Goal: Information Seeking & Learning: Learn about a topic

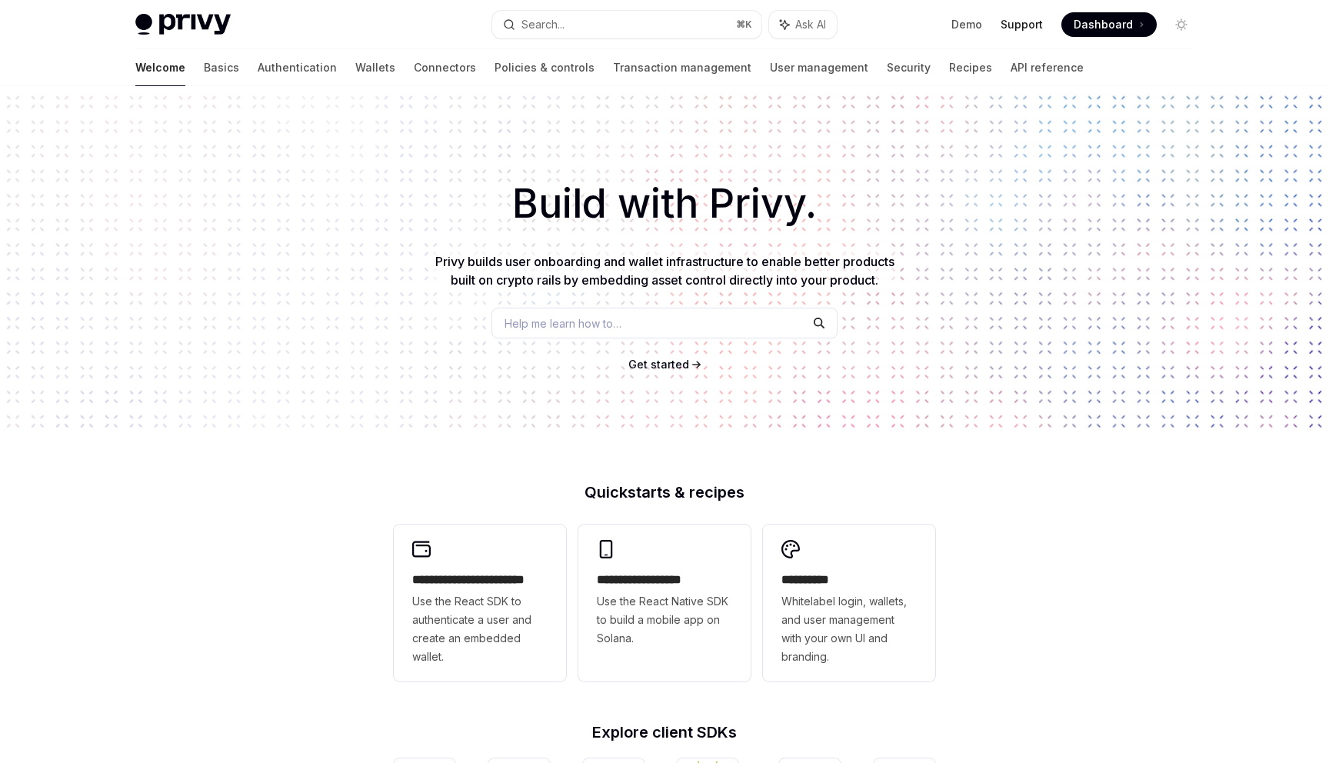
click at [1028, 25] on link "Support" at bounding box center [1021, 24] width 42 height 15
click at [770, 68] on link "User management" at bounding box center [819, 67] width 98 height 37
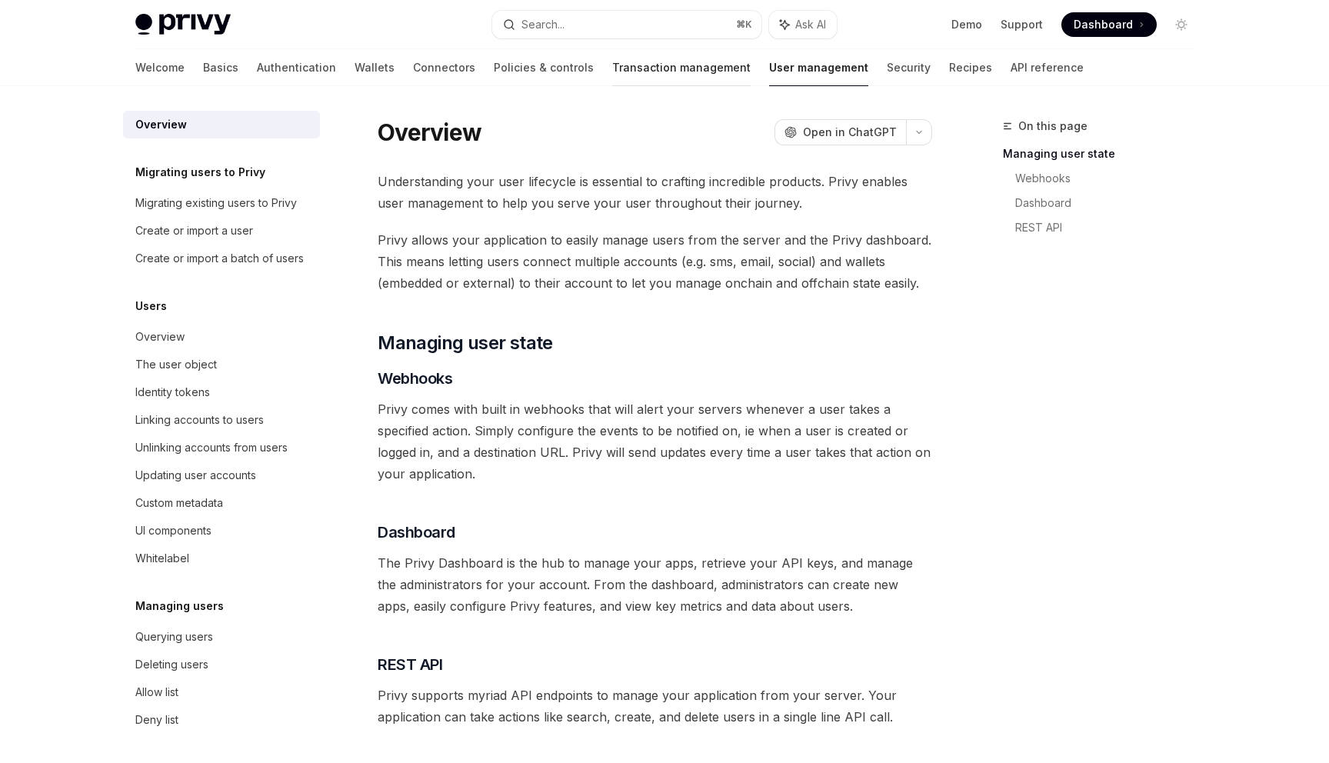
click at [619, 84] on link "Transaction management" at bounding box center [681, 67] width 138 height 37
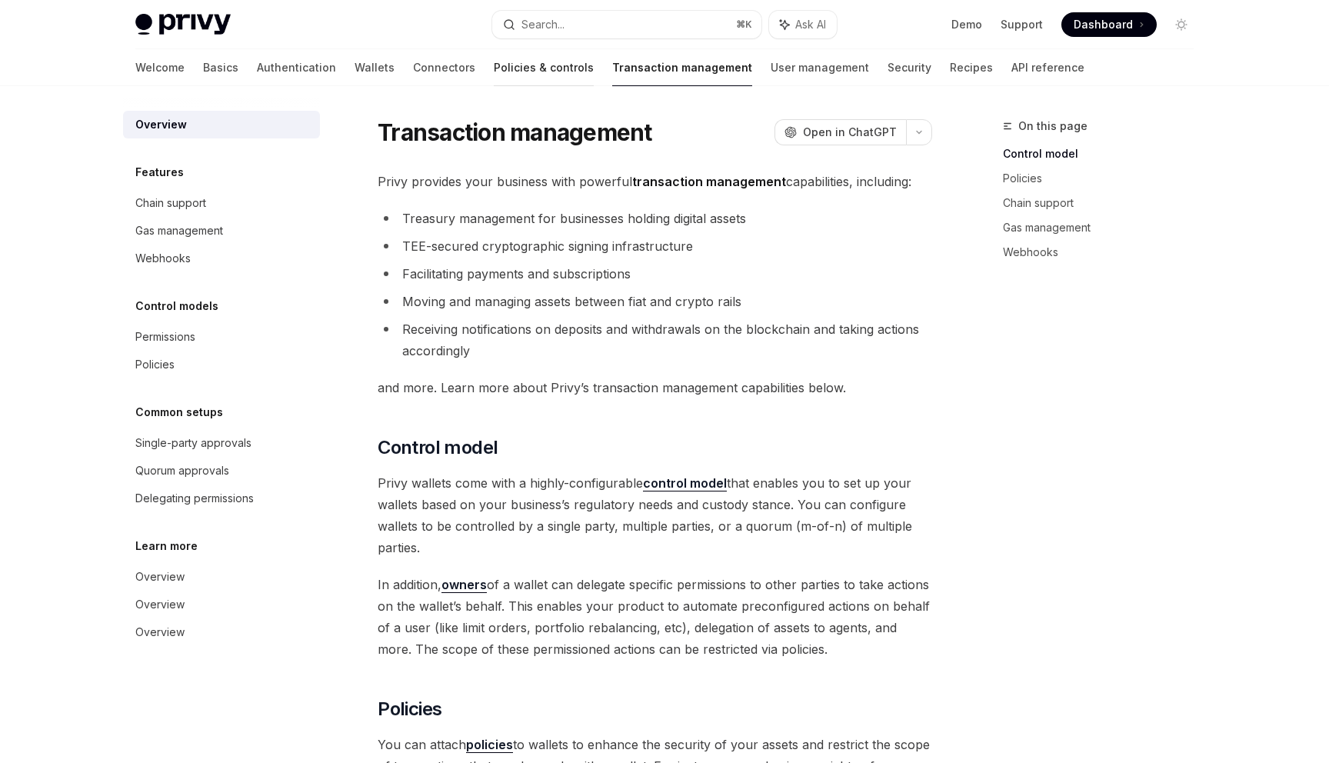
click at [494, 71] on link "Policies & controls" at bounding box center [544, 67] width 100 height 37
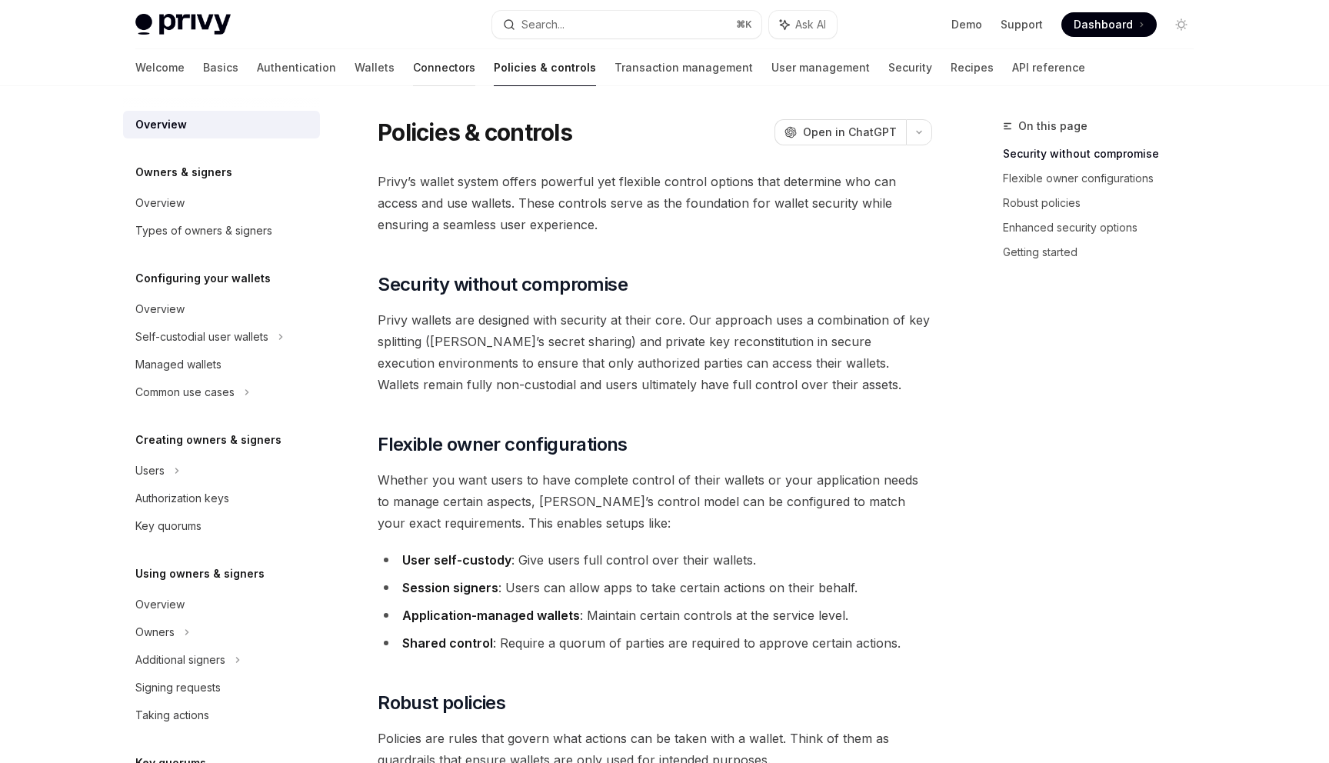
click at [413, 69] on link "Connectors" at bounding box center [444, 67] width 62 height 37
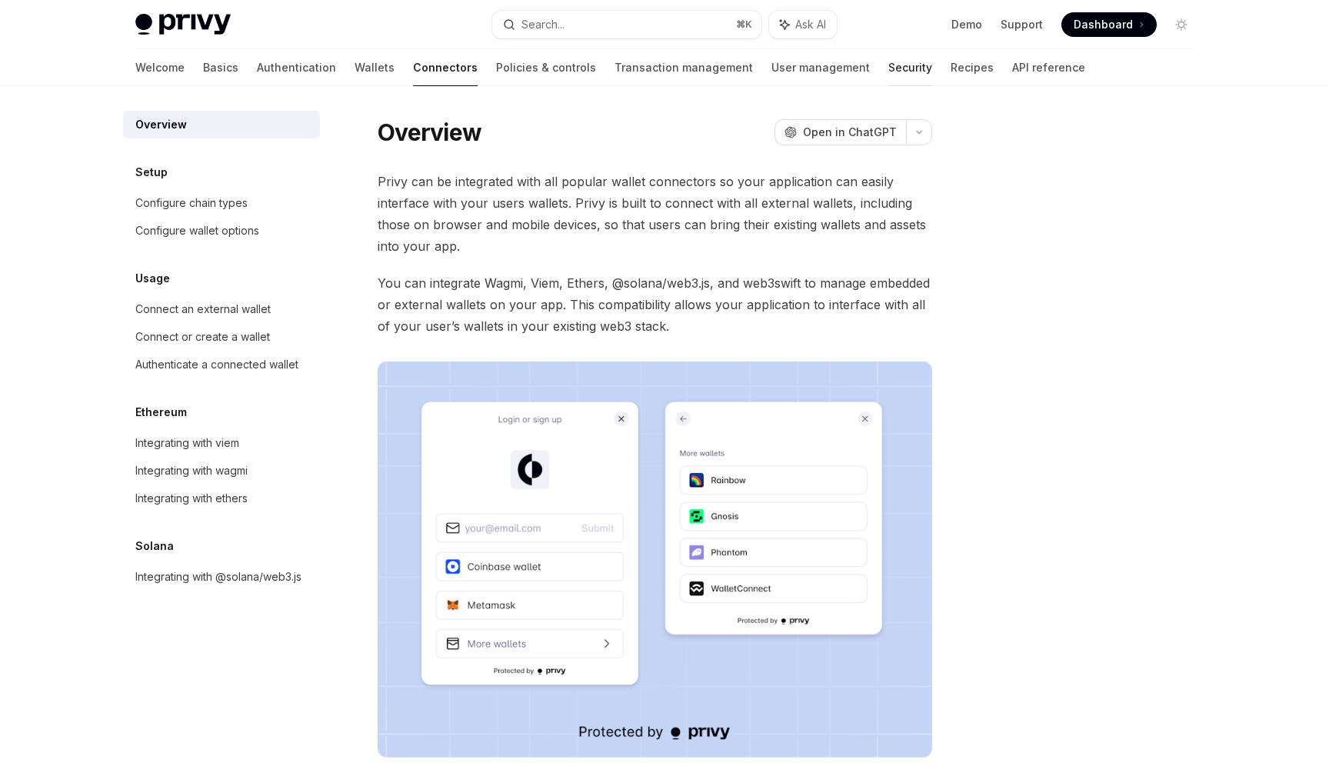
click at [888, 77] on link "Security" at bounding box center [910, 67] width 44 height 37
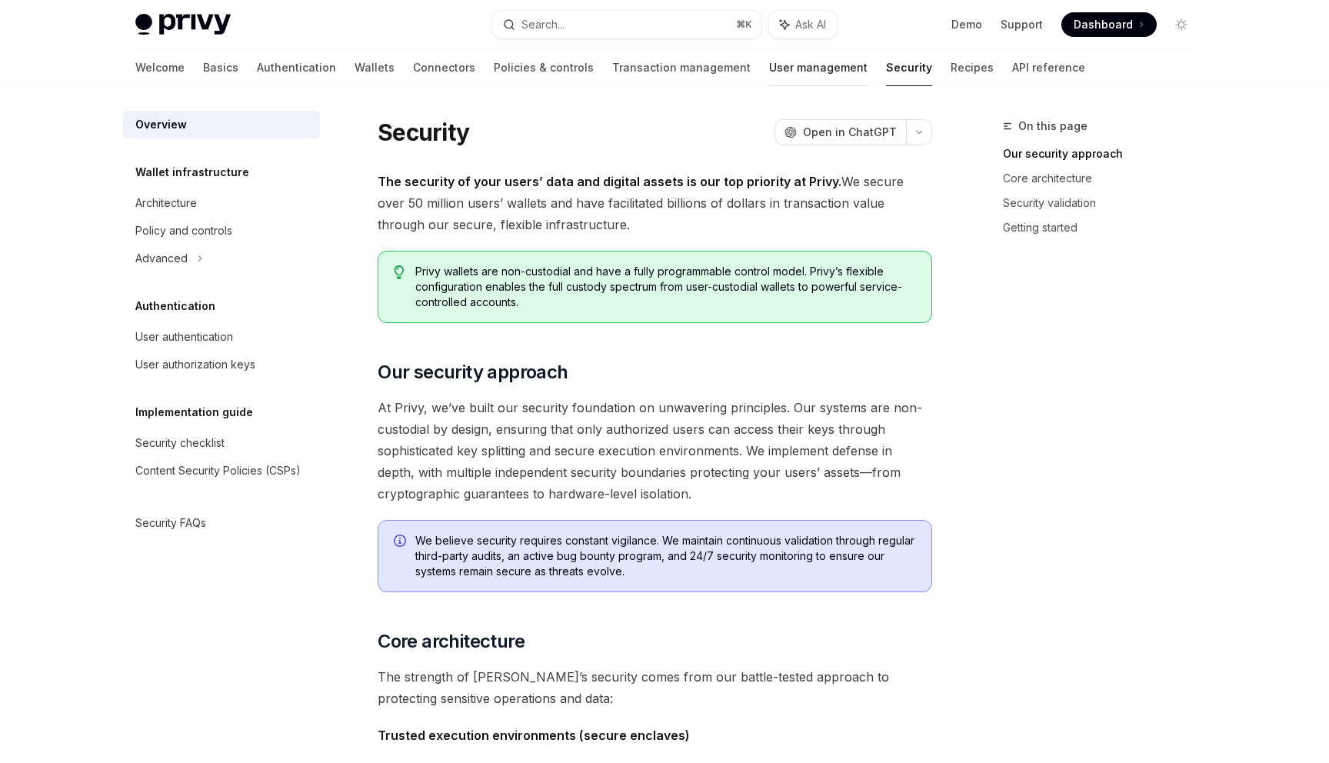
click at [769, 67] on link "User management" at bounding box center [818, 67] width 98 height 37
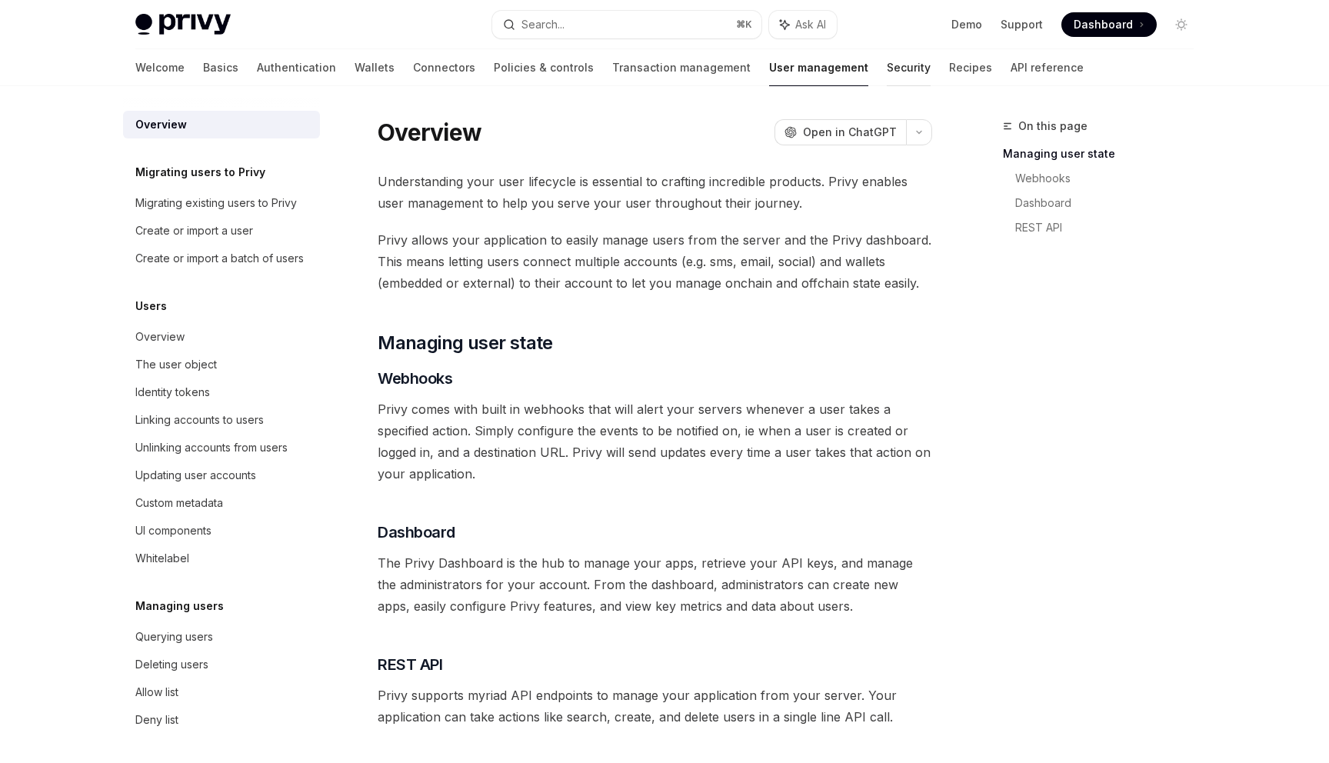
click at [887, 75] on link "Security" at bounding box center [909, 67] width 44 height 37
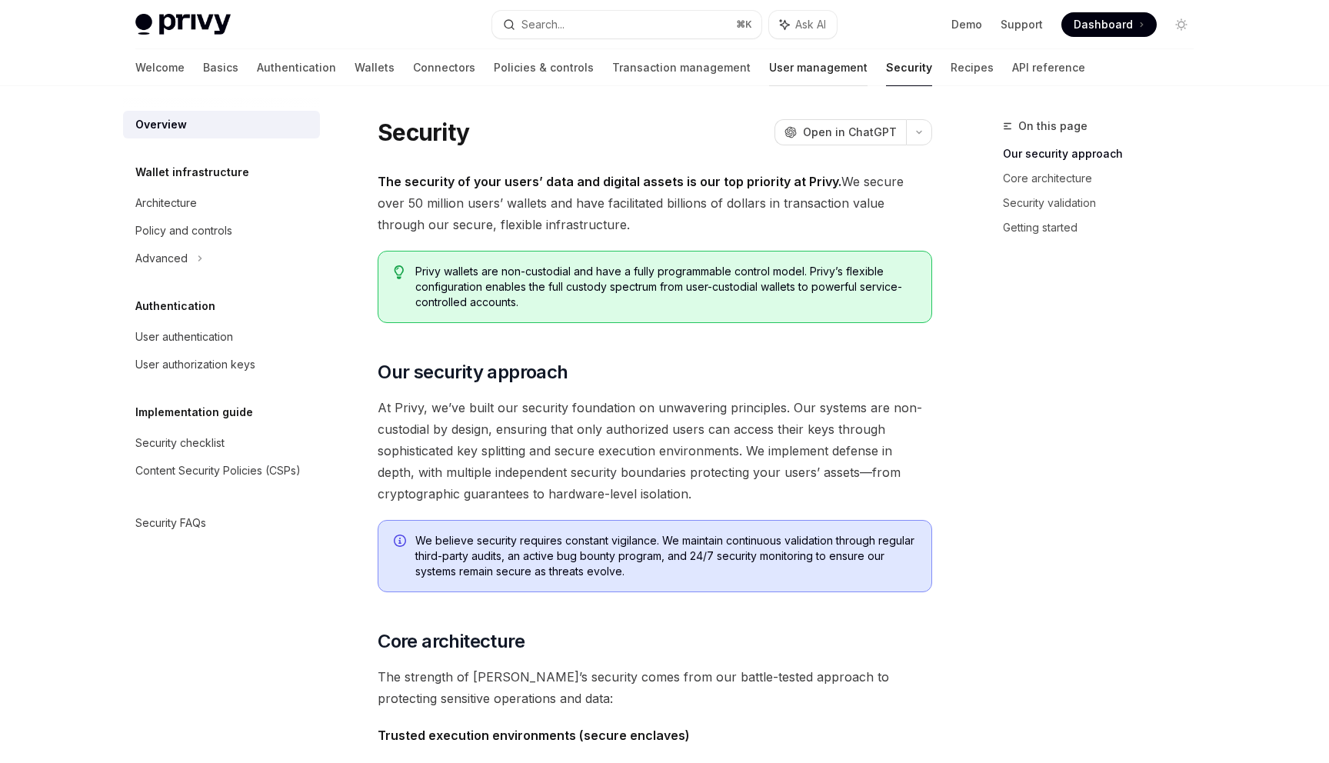
click at [769, 76] on link "User management" at bounding box center [818, 67] width 98 height 37
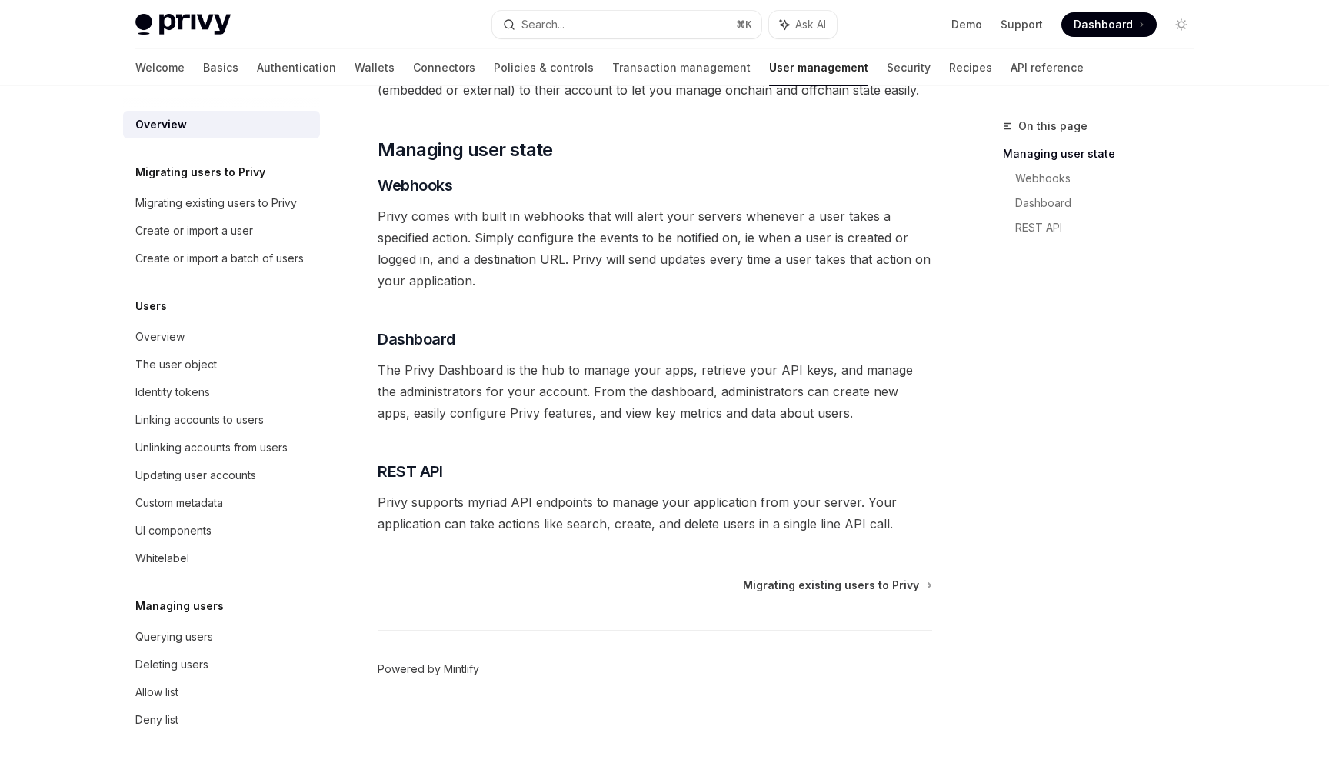
click at [464, 672] on link "Powered by Mintlify" at bounding box center [428, 668] width 101 height 15
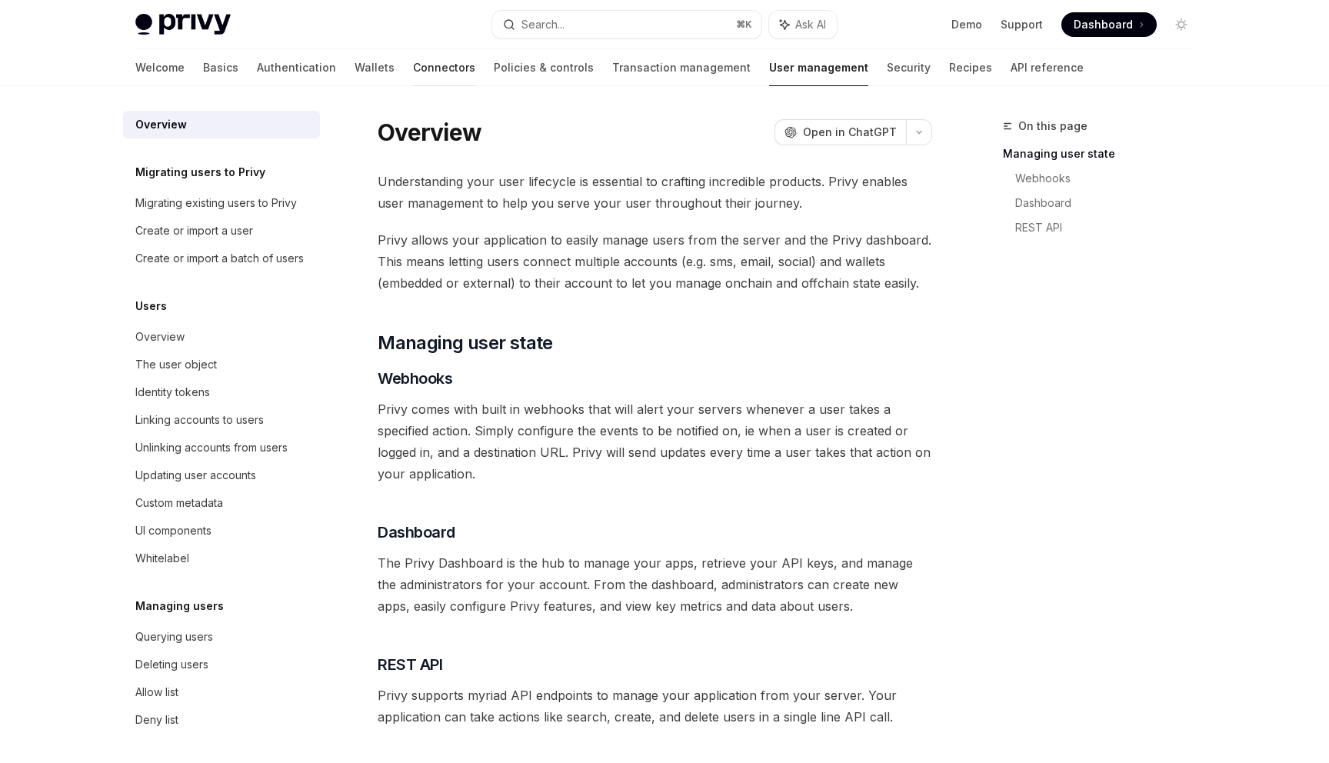
click at [413, 74] on link "Connectors" at bounding box center [444, 67] width 62 height 37
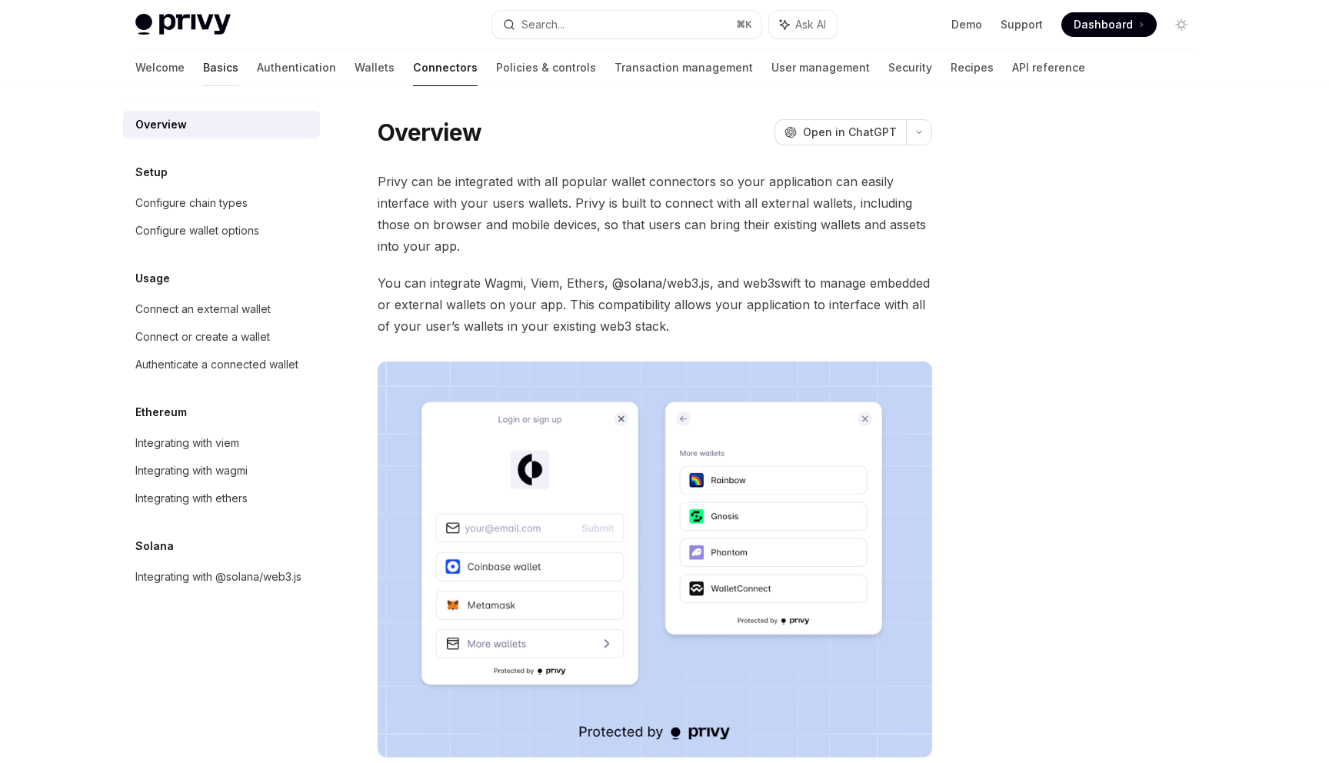
click at [203, 62] on link "Basics" at bounding box center [220, 67] width 35 height 37
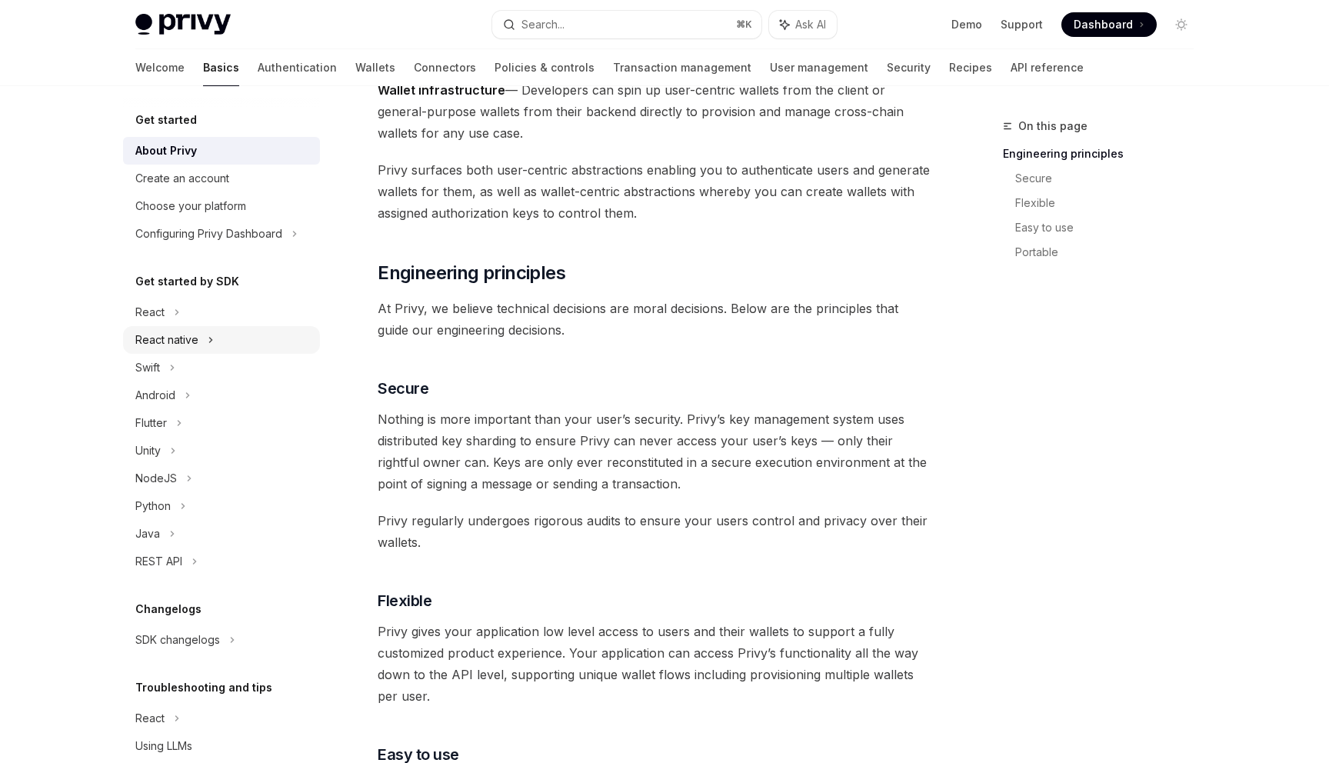
scroll to position [55, 0]
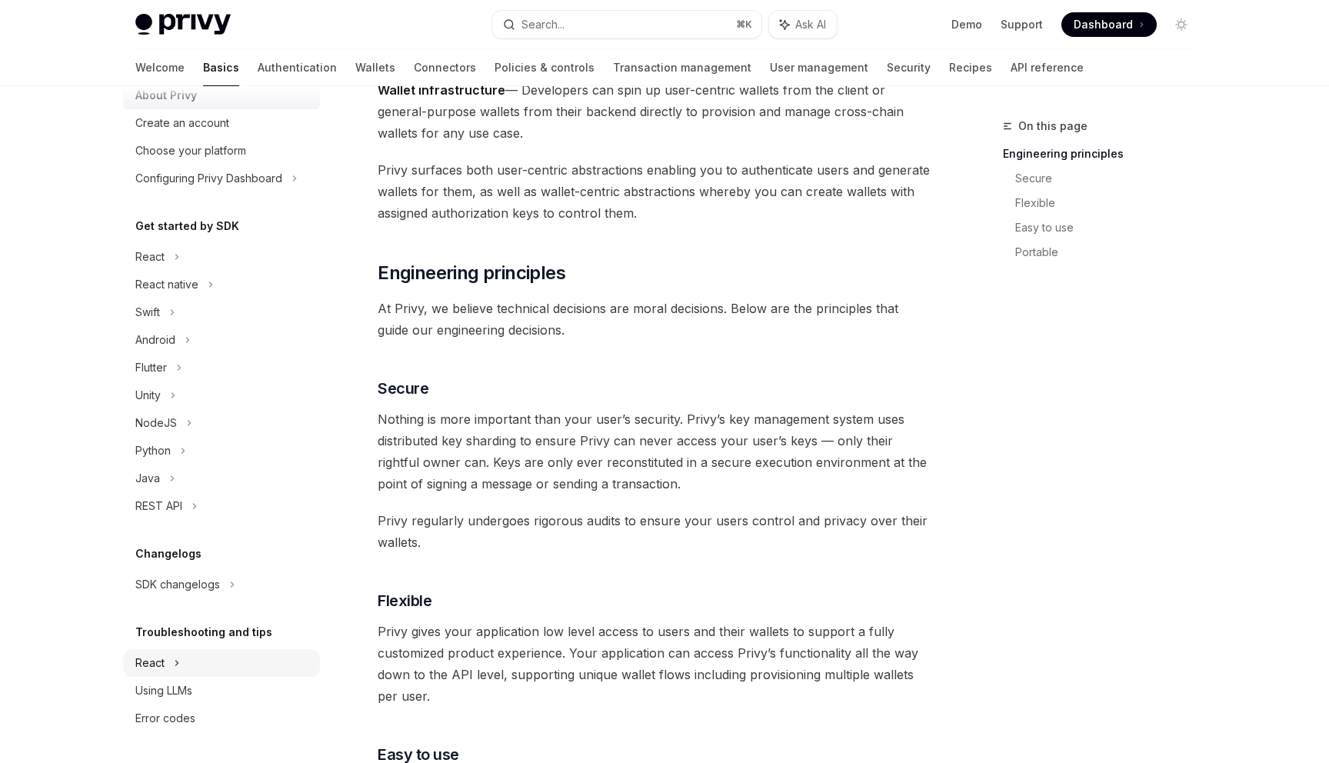
click at [153, 657] on div "React" at bounding box center [149, 663] width 29 height 18
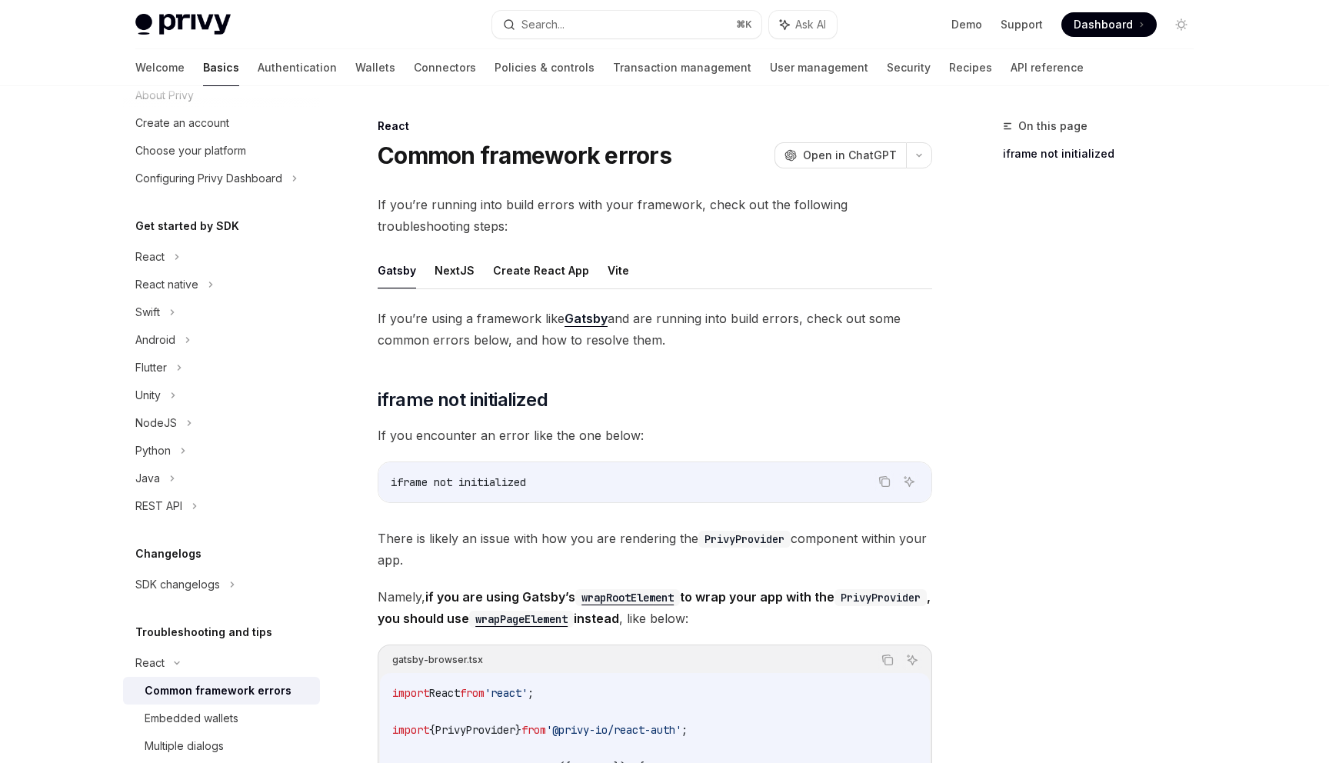
scroll to position [194, 0]
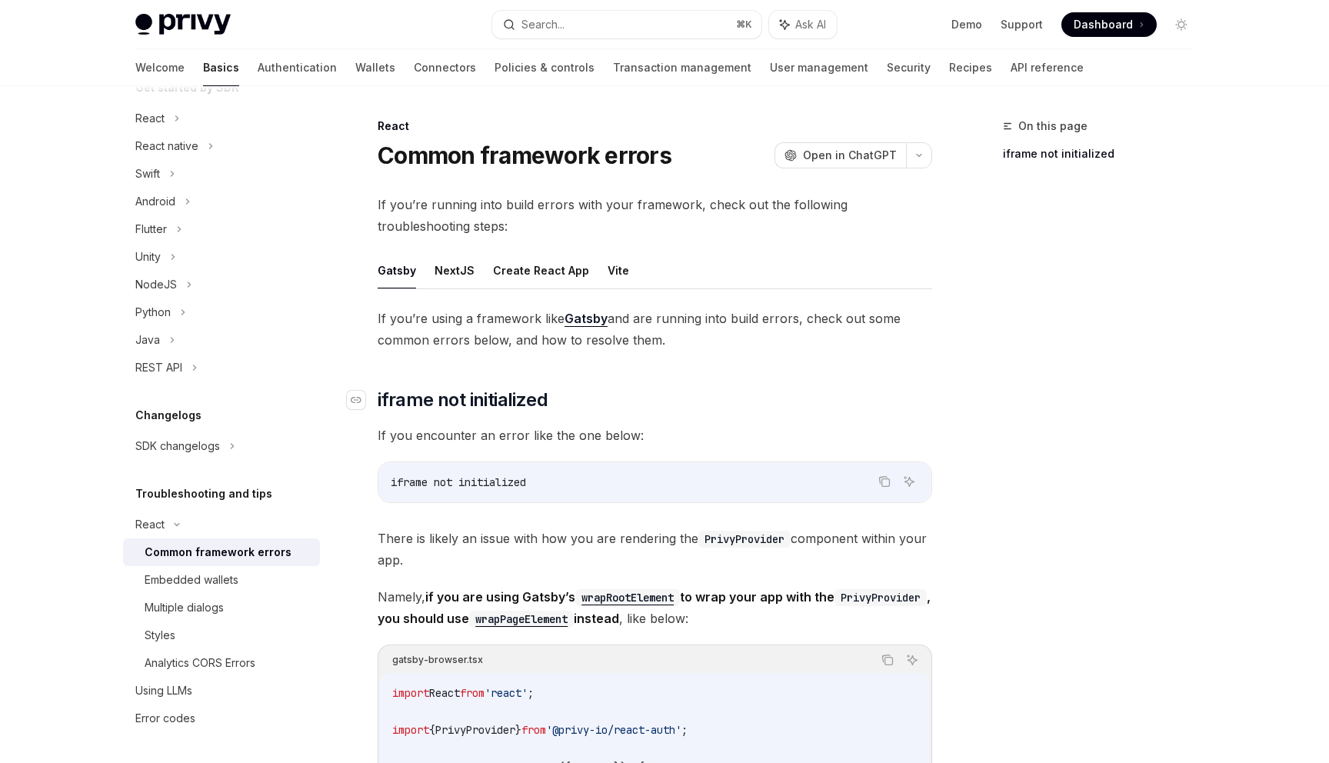
click at [629, 394] on h2 "​ iframe not initialized" at bounding box center [655, 400] width 554 height 25
click at [653, 394] on h2 "​ iframe not initialized" at bounding box center [655, 400] width 554 height 25
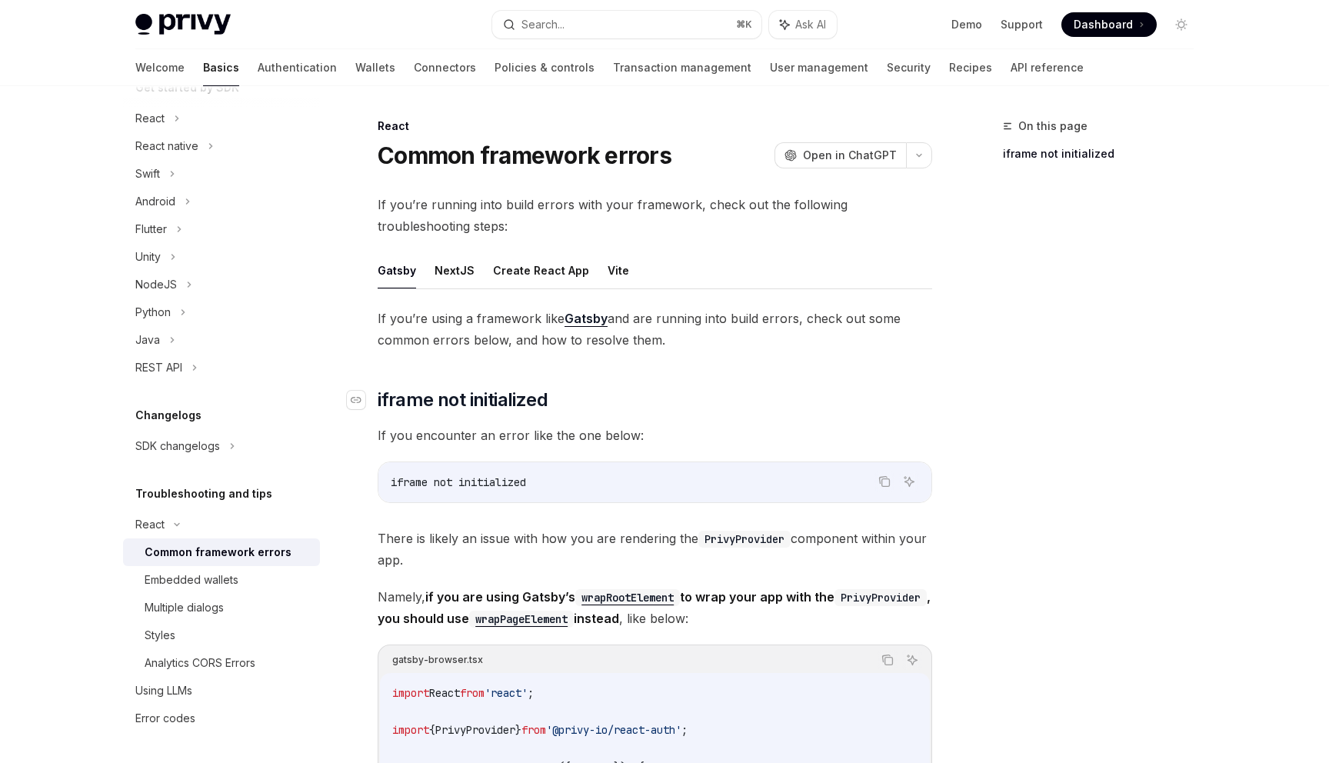
click at [653, 394] on h2 "​ iframe not initialized" at bounding box center [655, 400] width 554 height 25
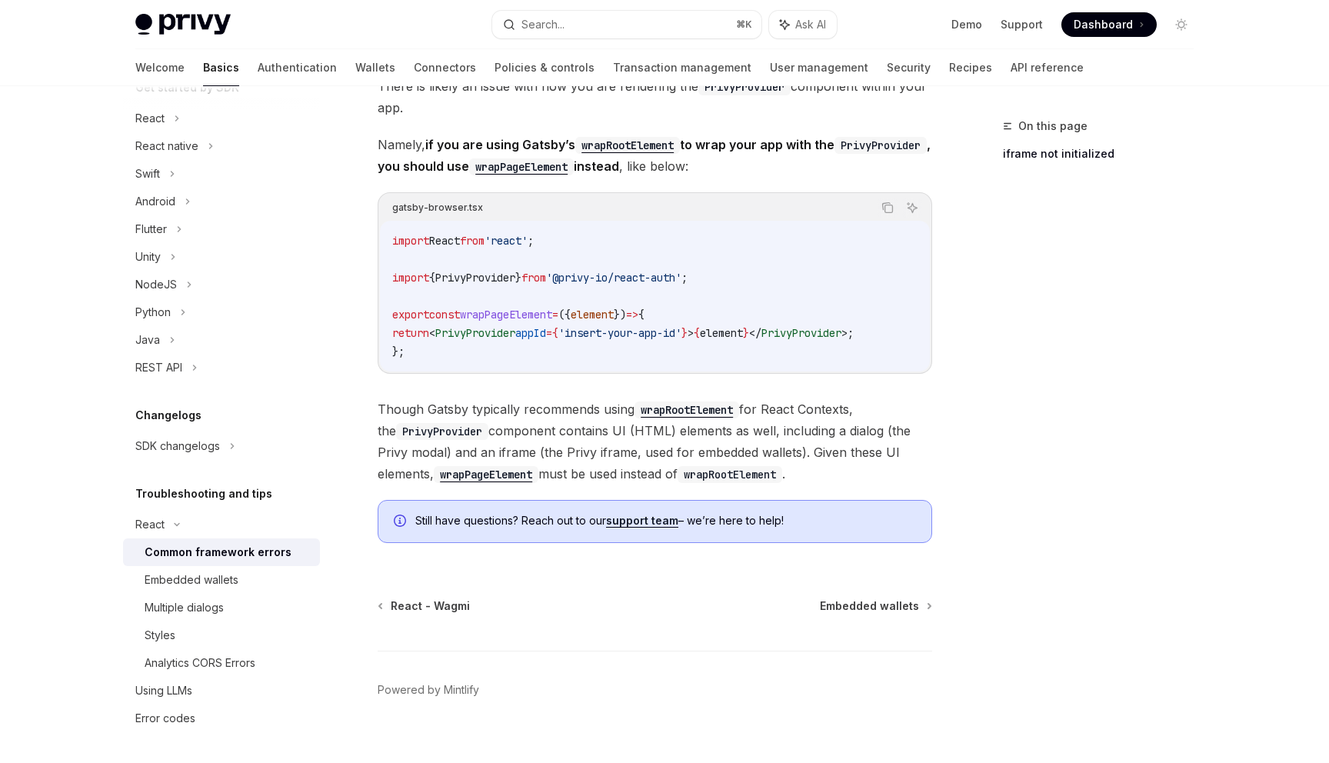
scroll to position [468, 0]
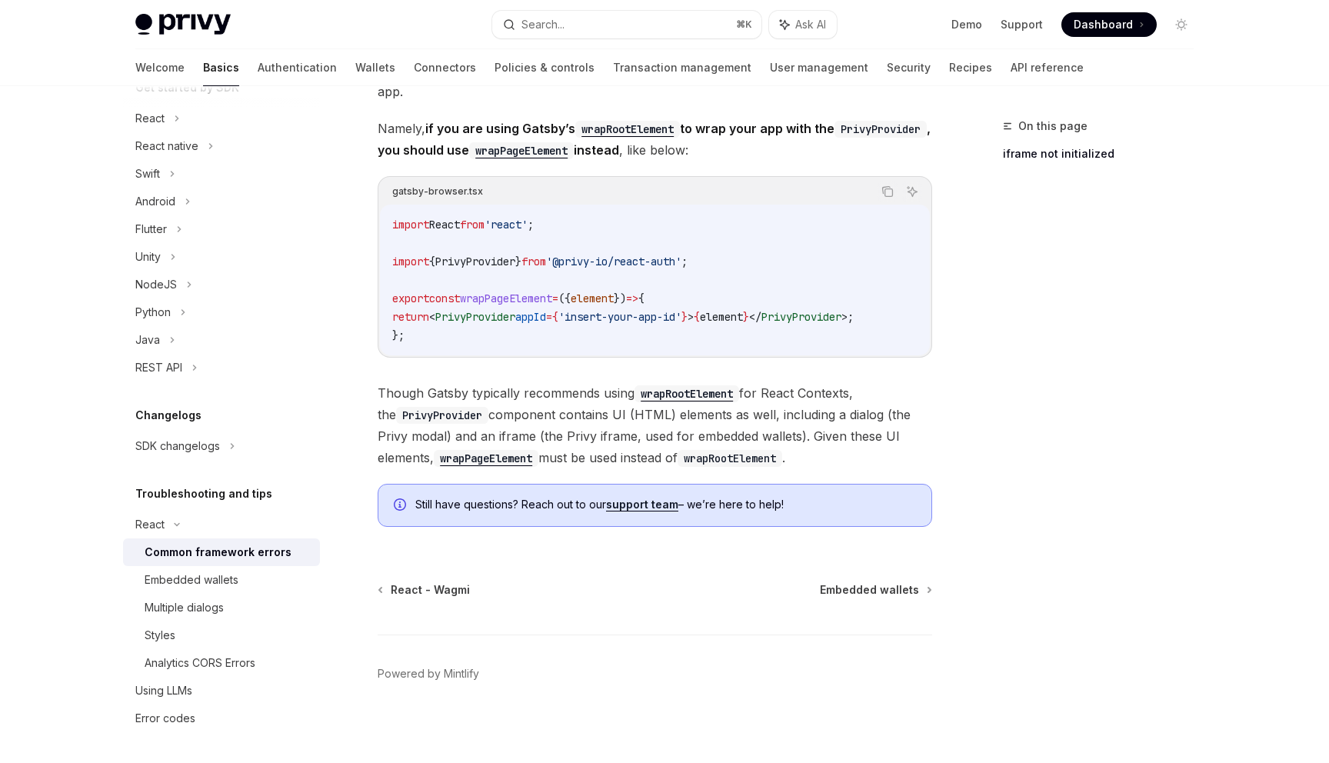
click at [759, 466] on span "Though Gatsby typically recommends using wrapRootElement for React Contexts, th…" at bounding box center [655, 425] width 554 height 86
click at [205, 587] on div "Embedded wallets" at bounding box center [192, 580] width 94 height 18
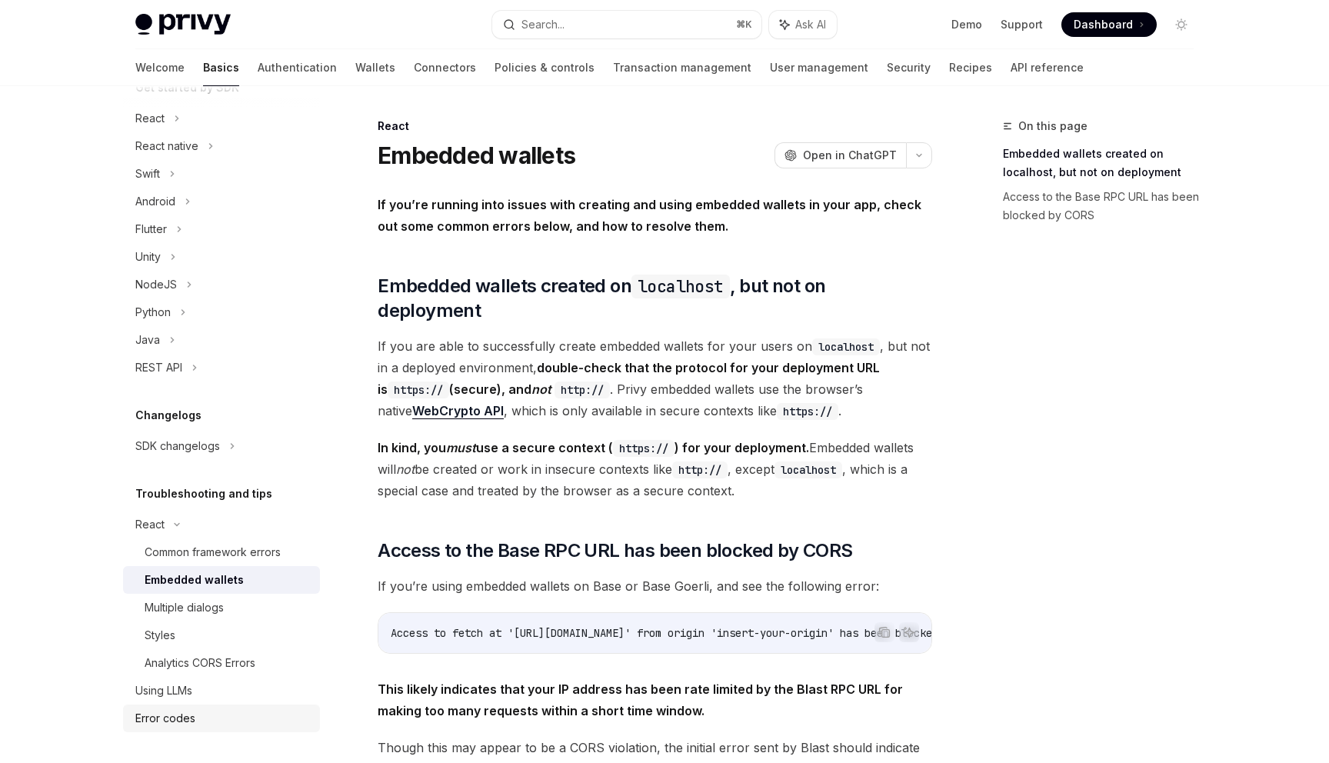
click at [178, 711] on div "Error codes" at bounding box center [165, 718] width 60 height 18
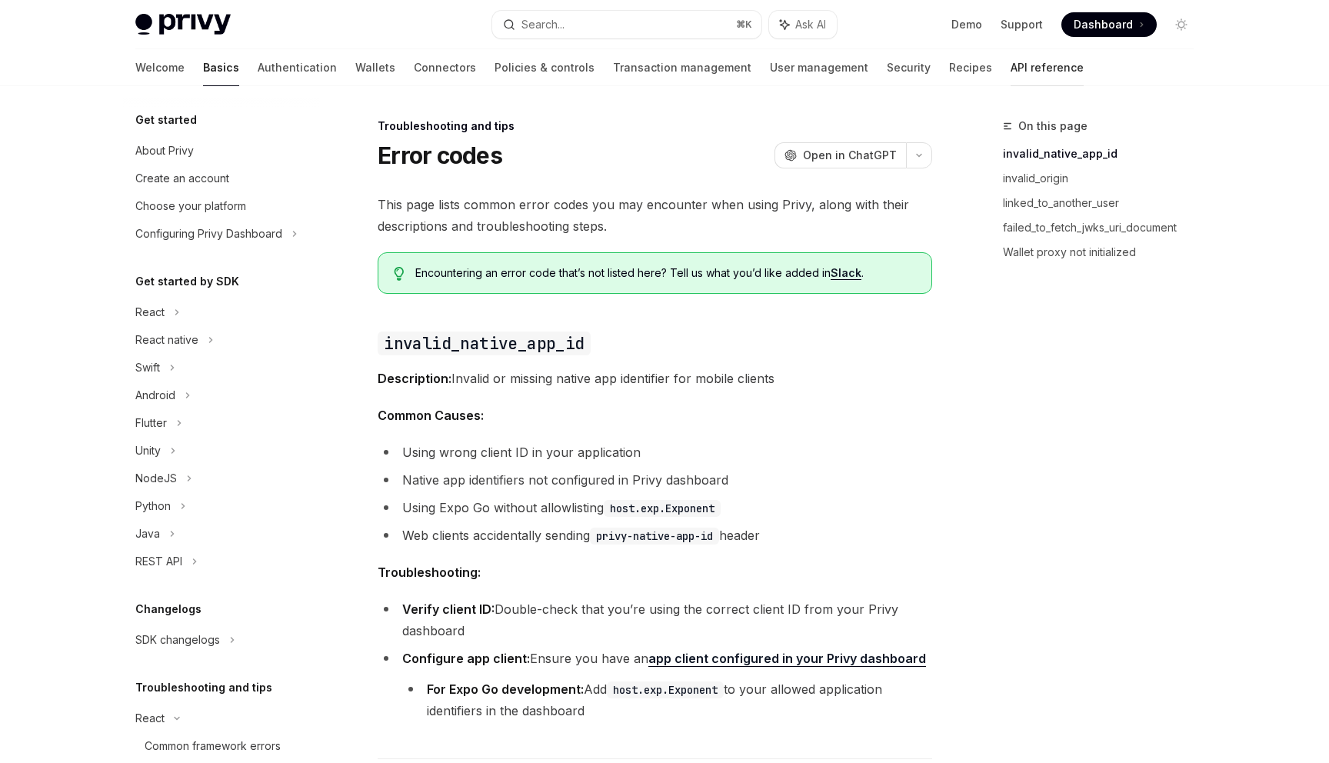
click at [1010, 74] on link "API reference" at bounding box center [1046, 67] width 73 height 37
type textarea "*"
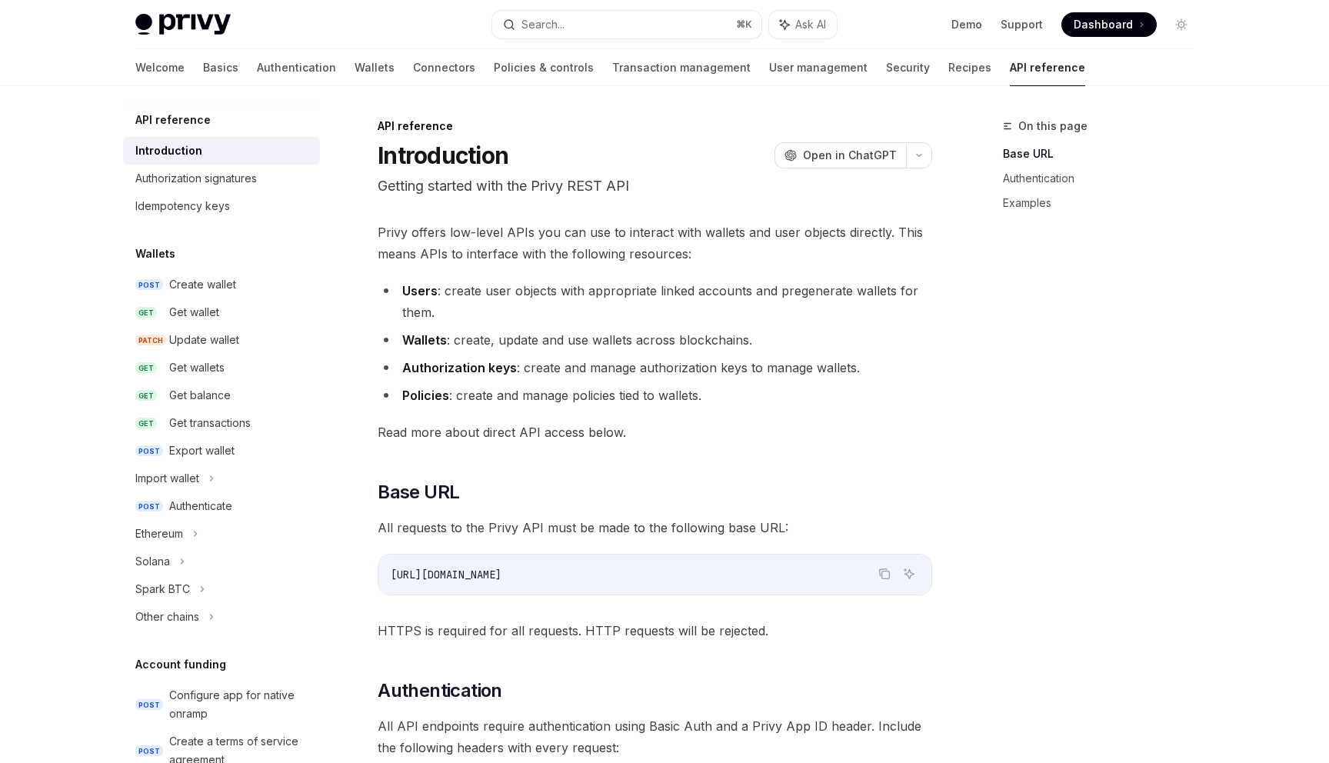
click at [850, 75] on div "Welcome Basics Authentication Wallets Connectors Policies & controls Transactio…" at bounding box center [610, 67] width 950 height 37
click at [584, 32] on button "Search... ⌘ K" at bounding box center [626, 25] width 269 height 28
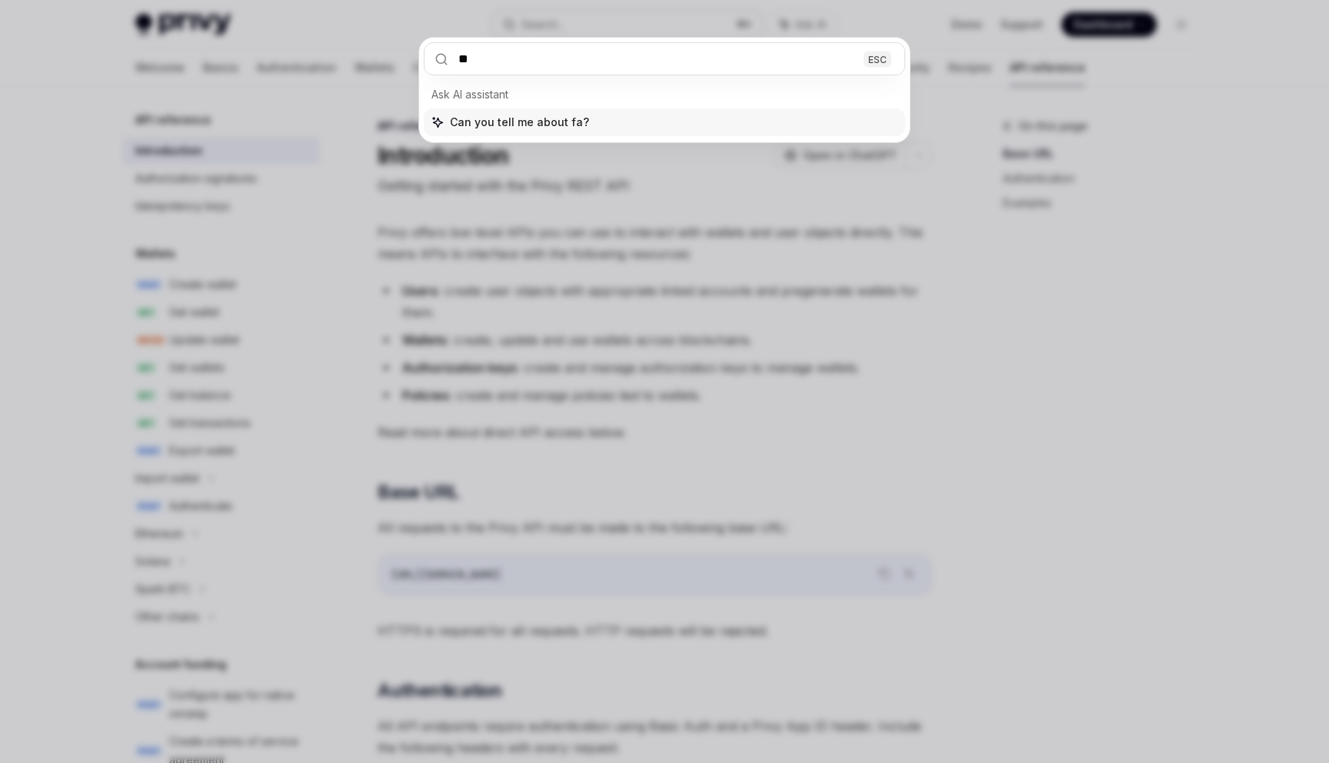
type input "***"
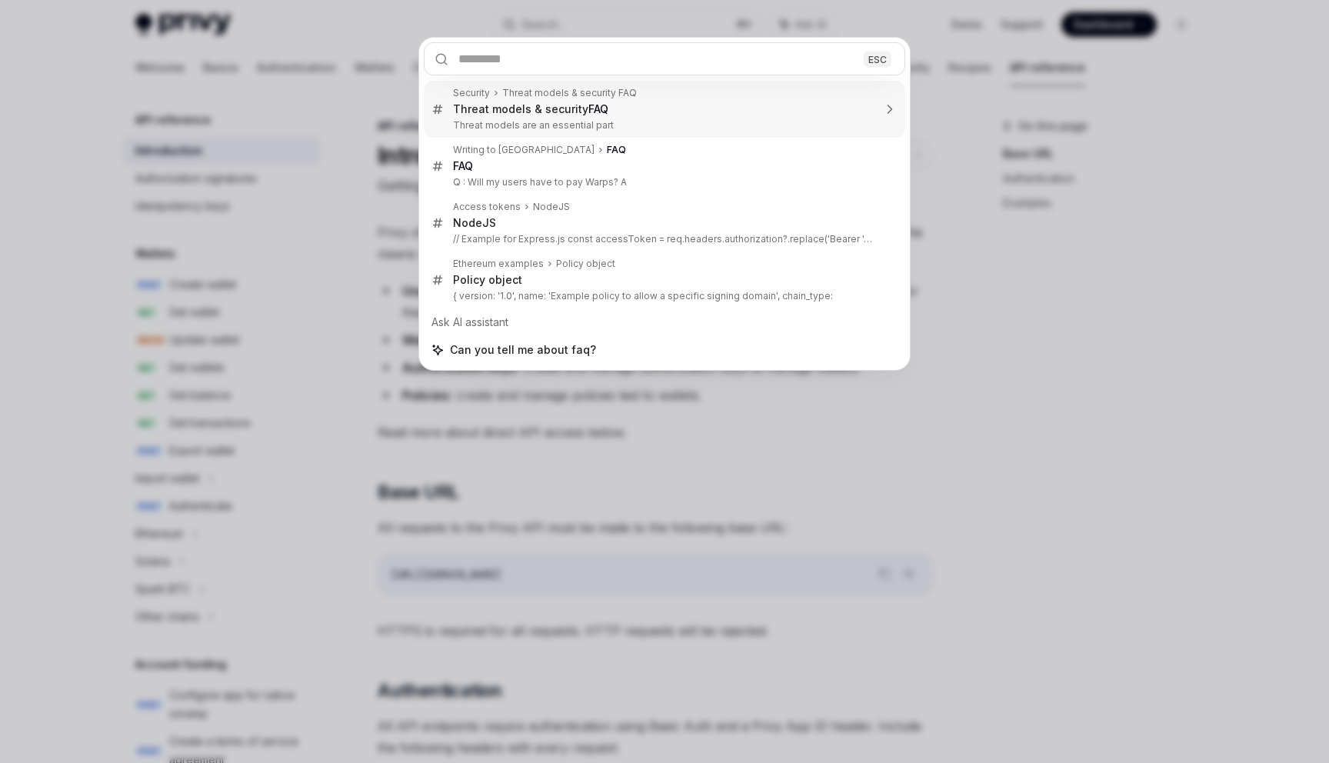
type textarea "*"
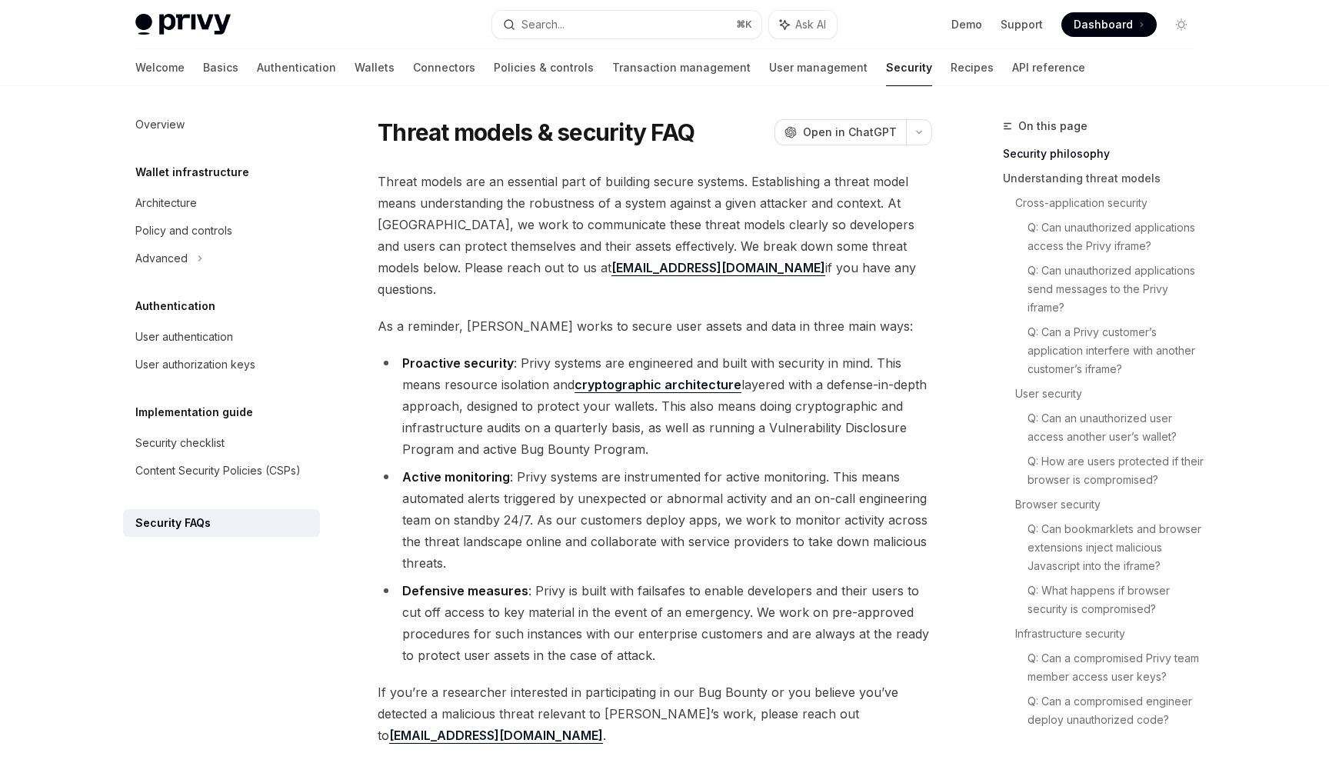
click at [813, 274] on span "Threat models are an essential part of building secure systems. Establishing a …" at bounding box center [655, 235] width 554 height 129
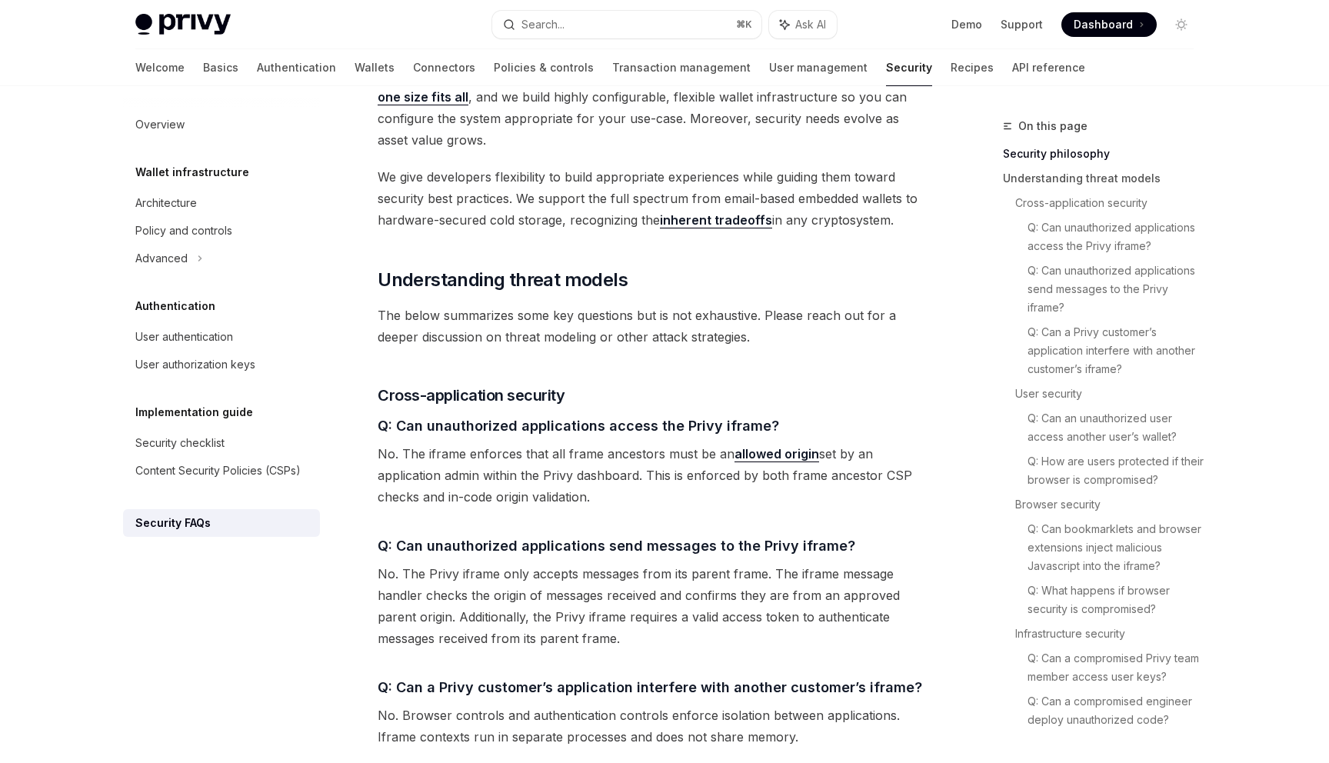
scroll to position [1122, 0]
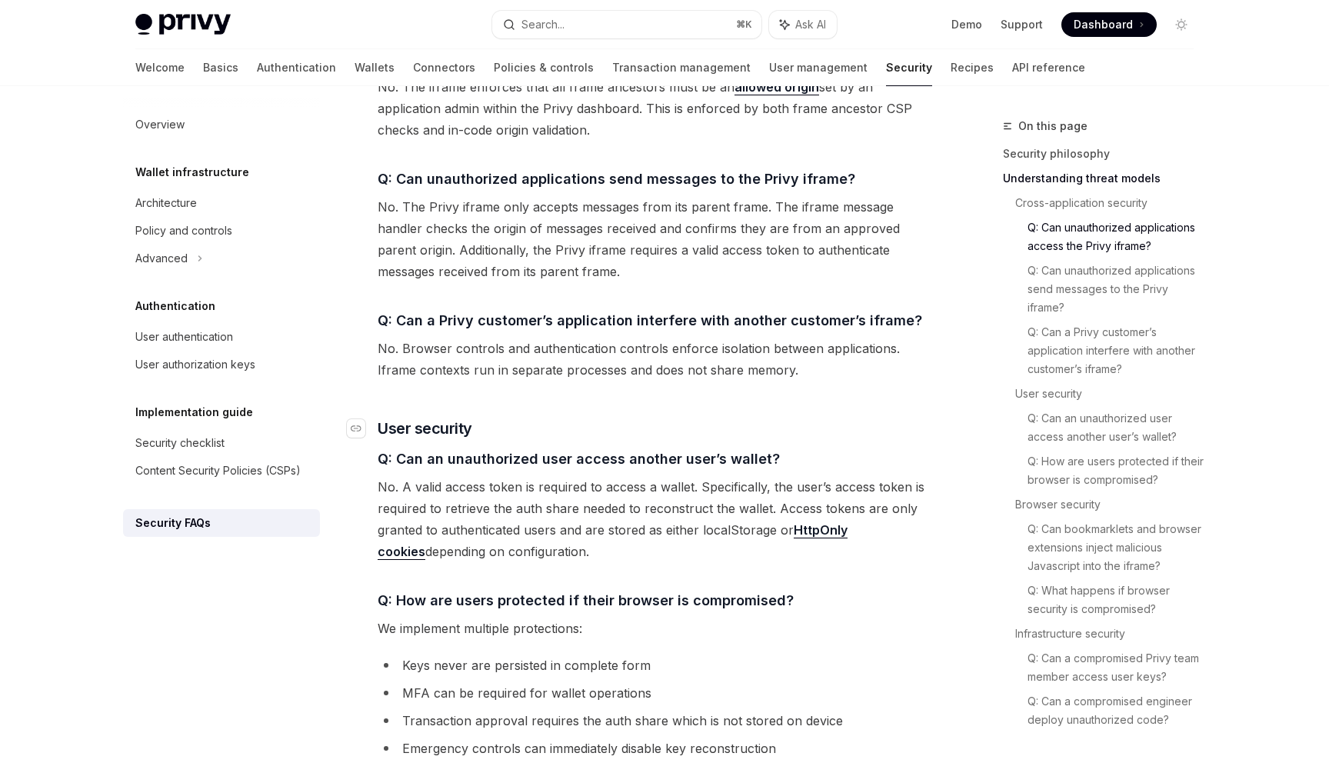
click at [535, 418] on h3 "​ User security" at bounding box center [655, 429] width 554 height 22
click at [553, 501] on span "No. A valid access token is required to access a wallet. Specifically, the user…" at bounding box center [655, 519] width 554 height 86
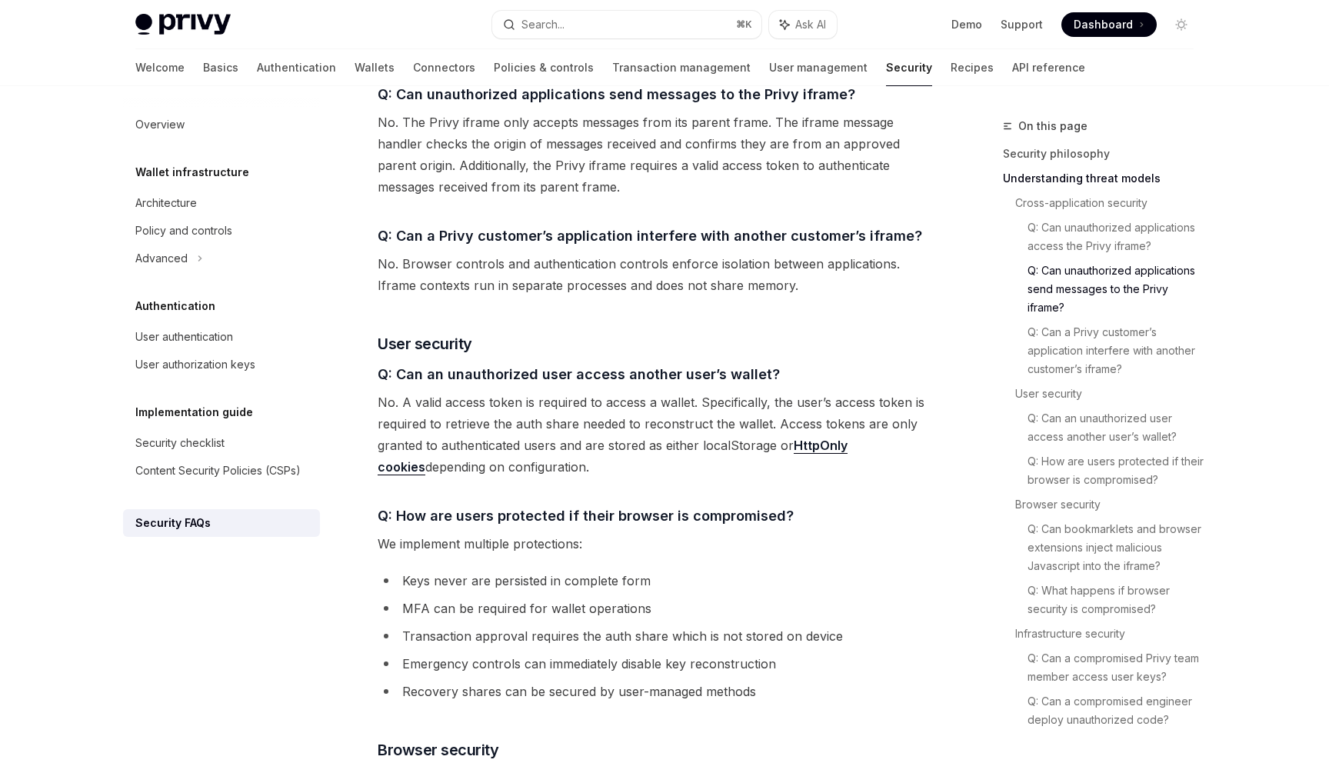
scroll to position [1233, 0]
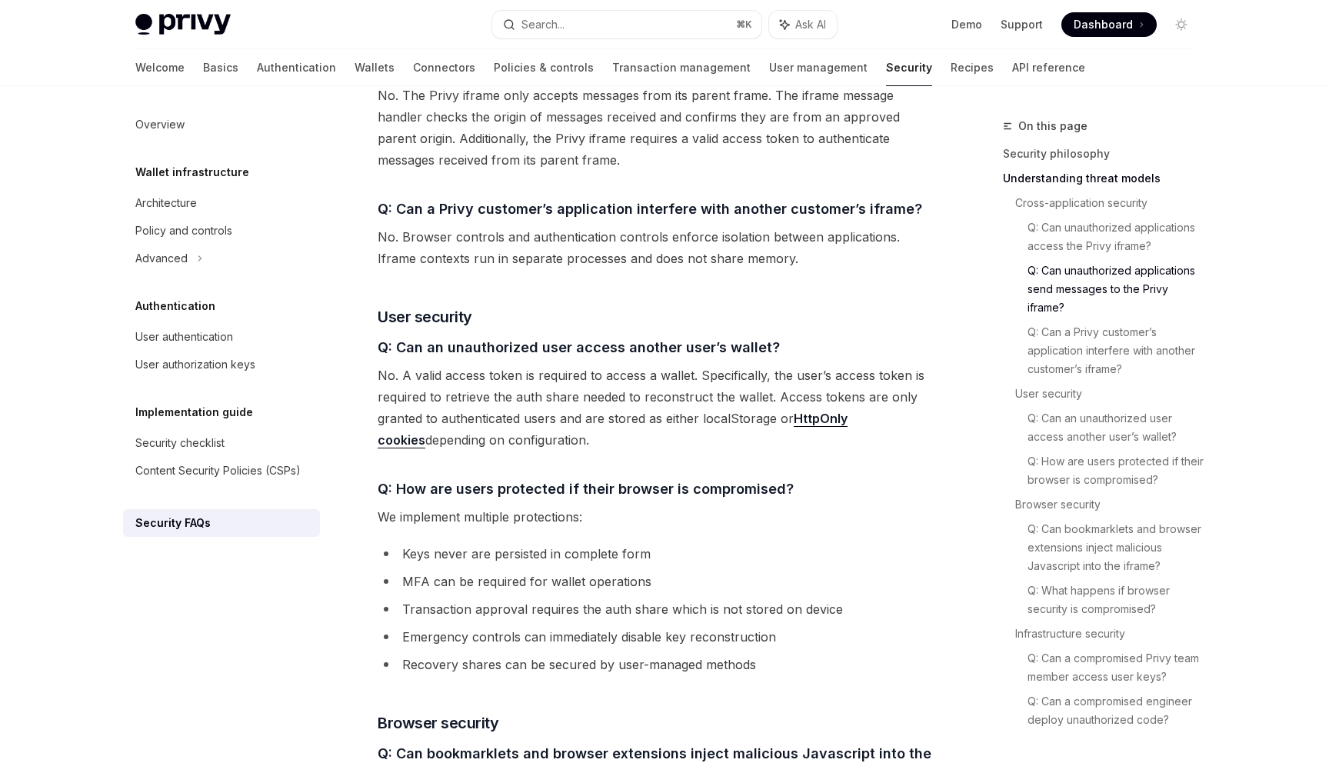
click at [657, 506] on span "We implement multiple protections:" at bounding box center [655, 517] width 554 height 22
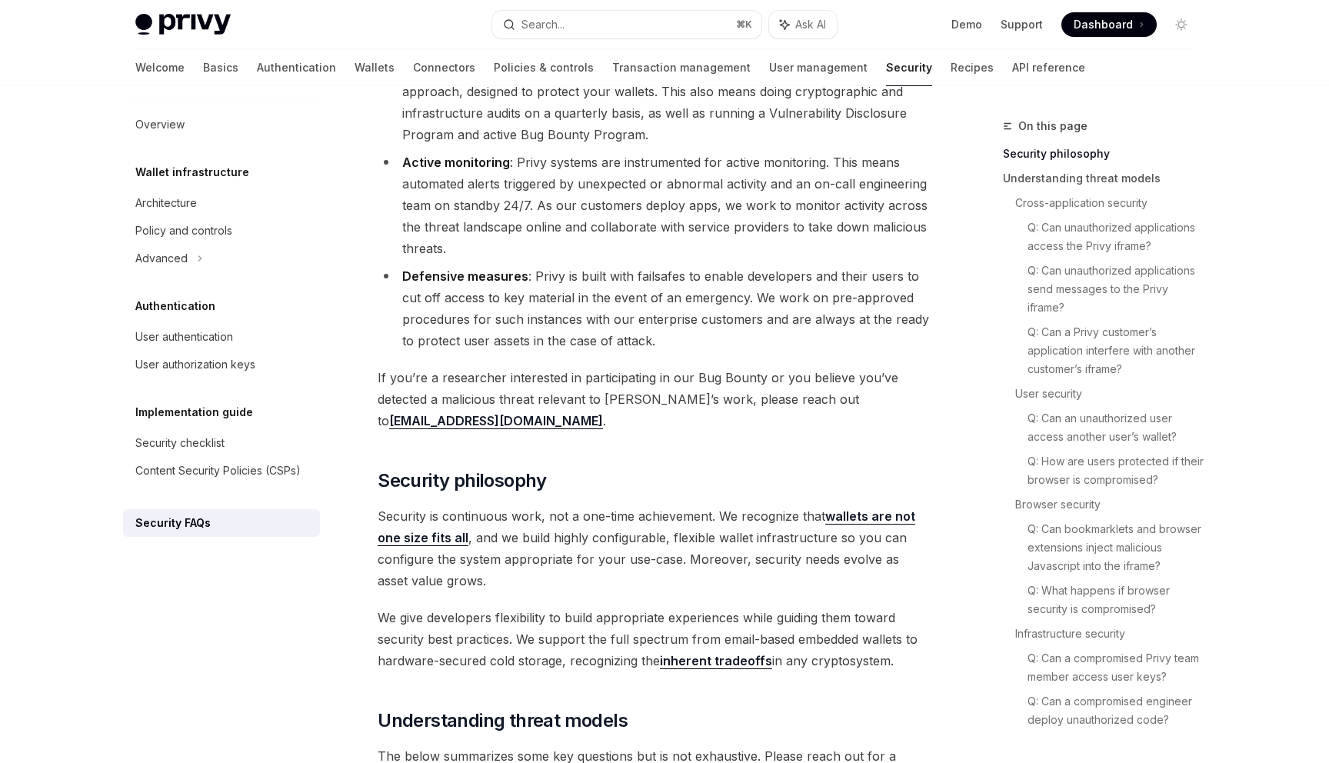
scroll to position [0, 0]
